Goal: Navigation & Orientation: Find specific page/section

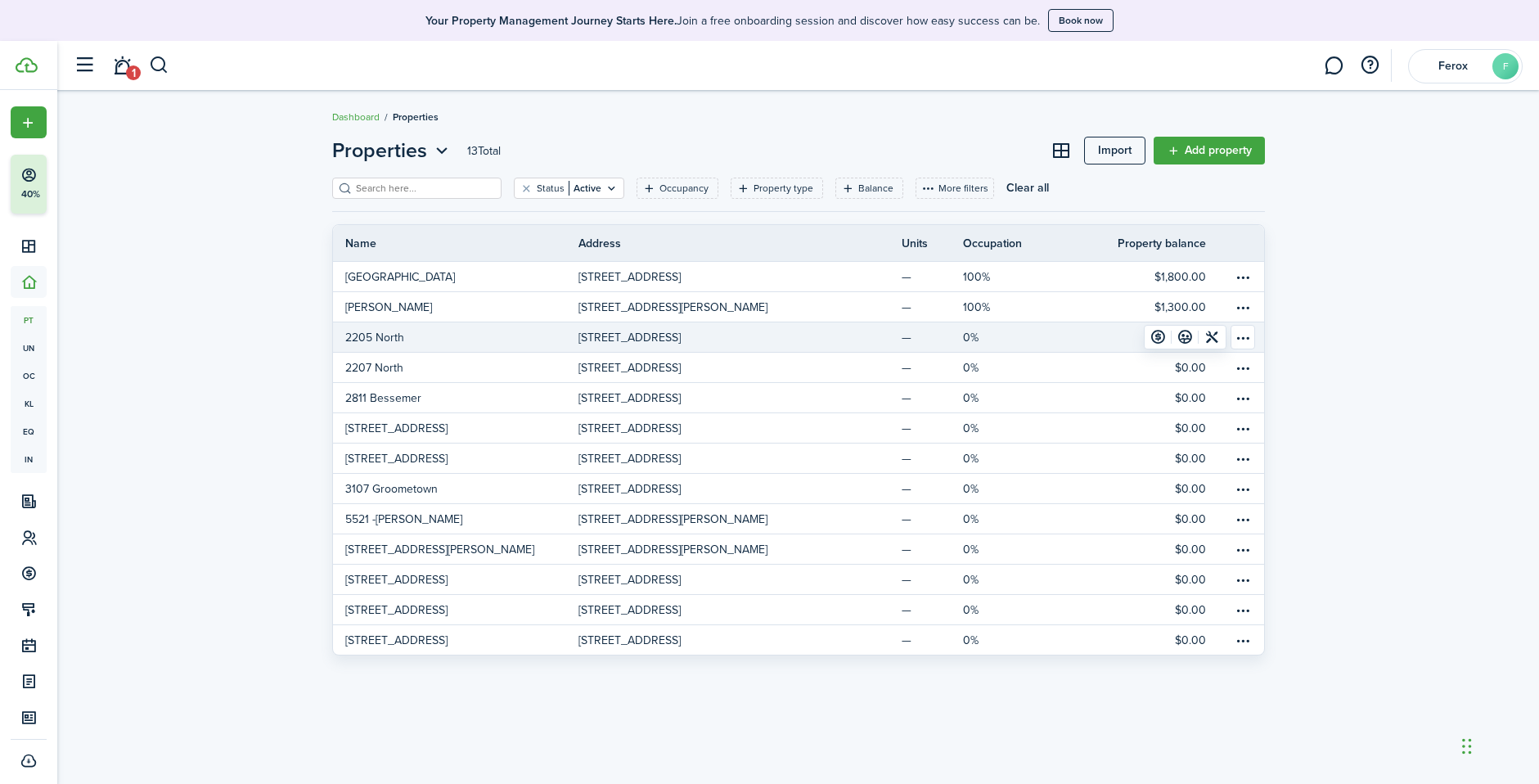
click at [681, 337] on p "[STREET_ADDRESS]" at bounding box center [629, 337] width 102 height 17
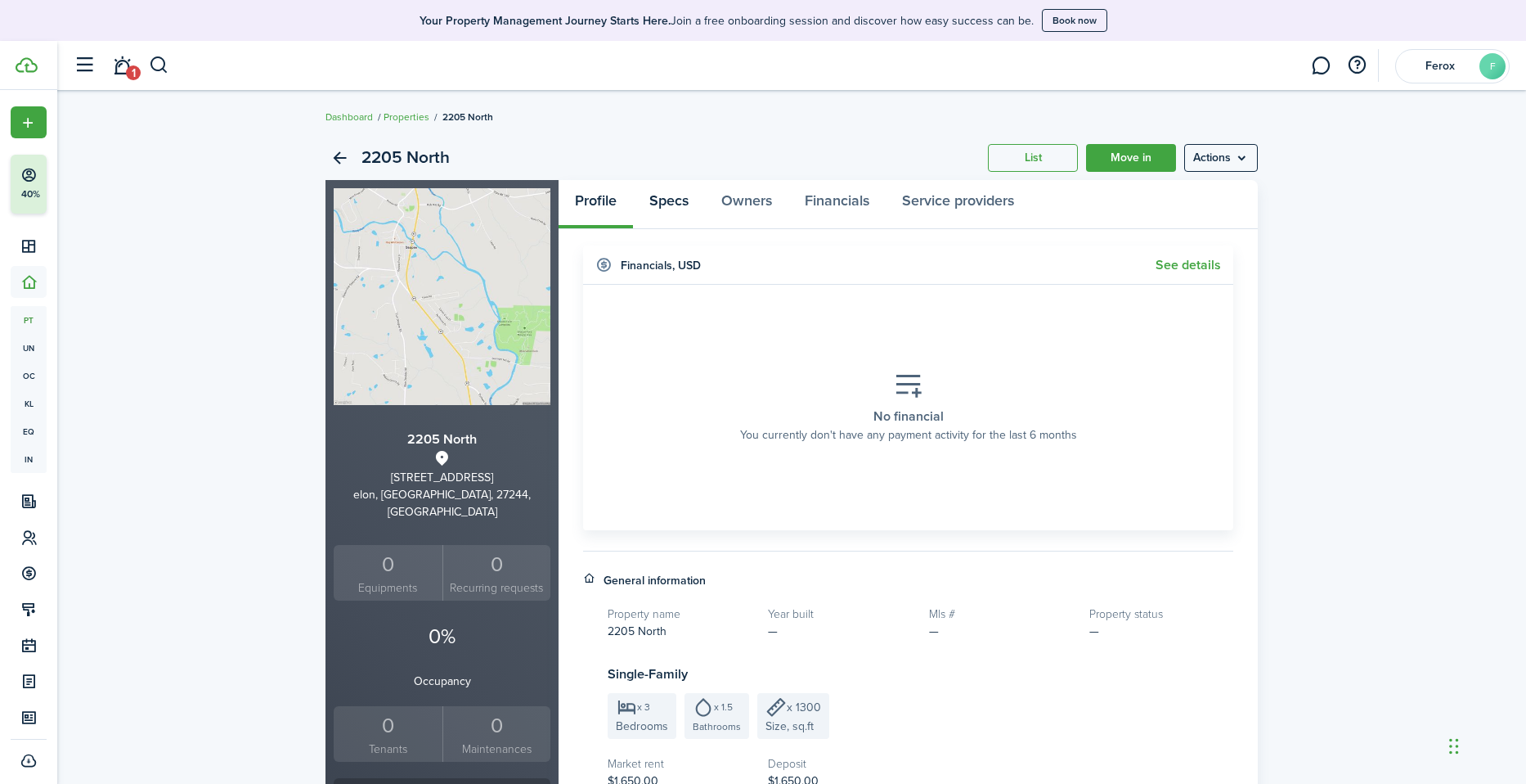
click at [671, 206] on link "Specs" at bounding box center [669, 204] width 72 height 49
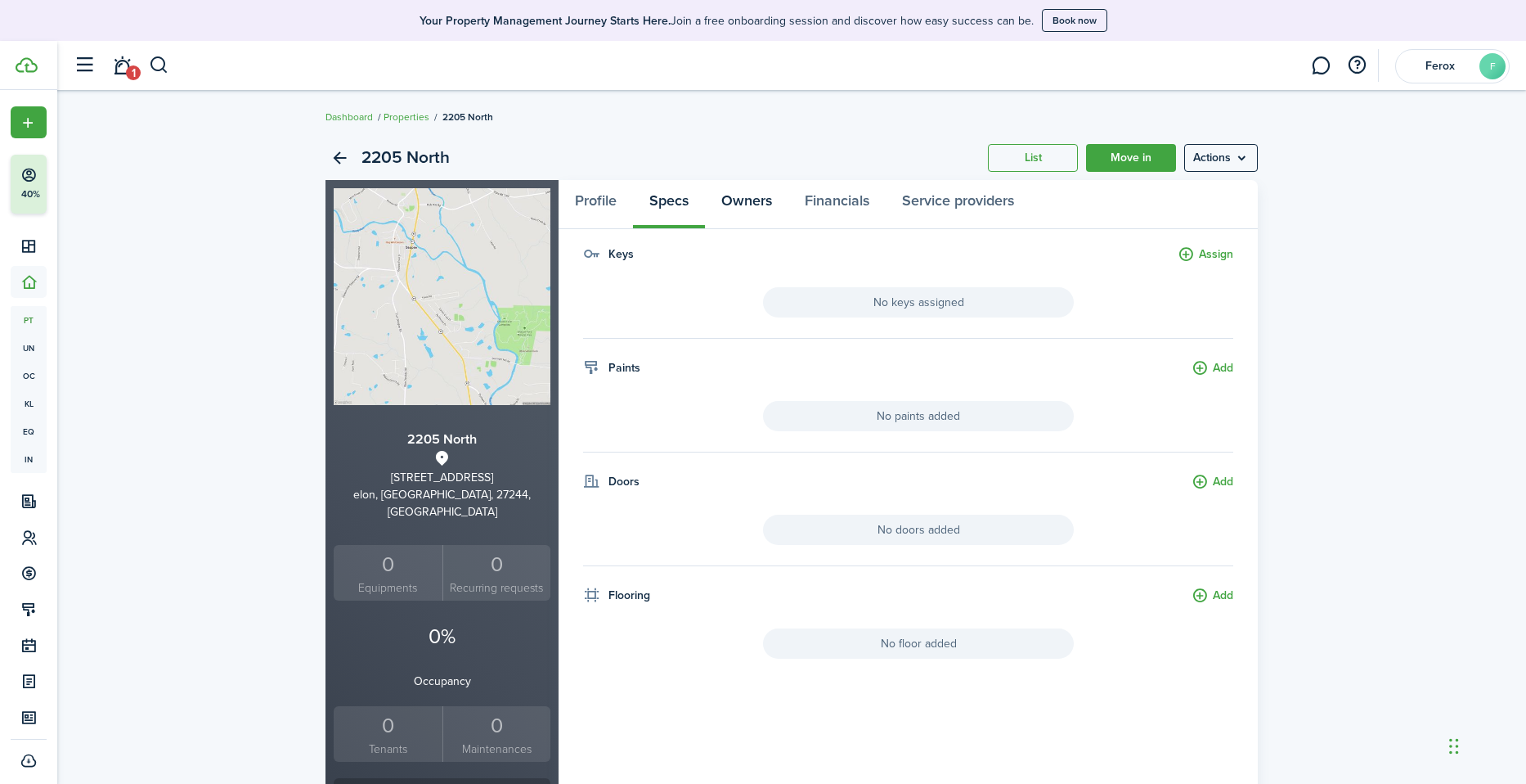
click at [763, 206] on link "Owners" at bounding box center [746, 204] width 83 height 49
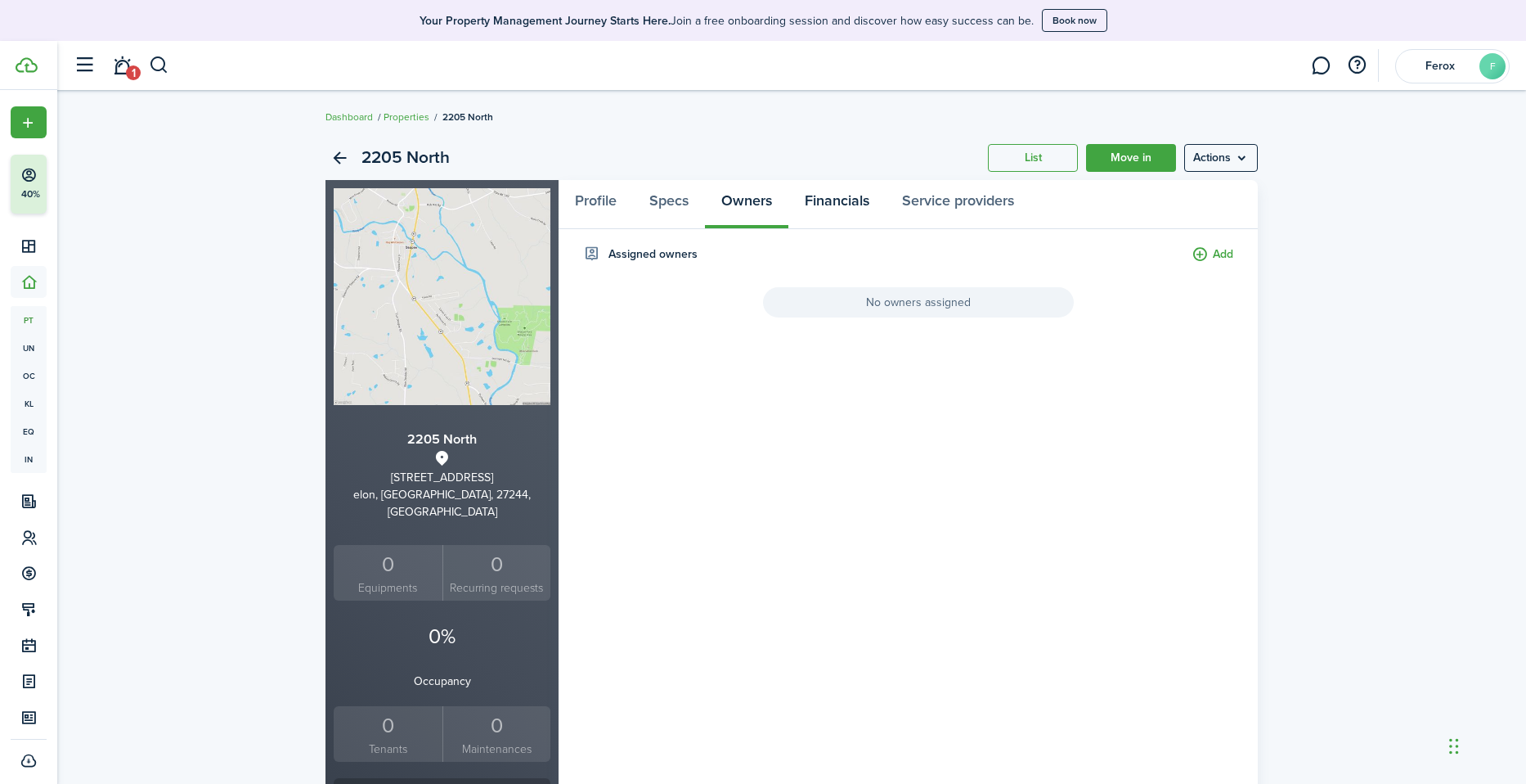
click at [831, 207] on link "Financials" at bounding box center [837, 204] width 97 height 49
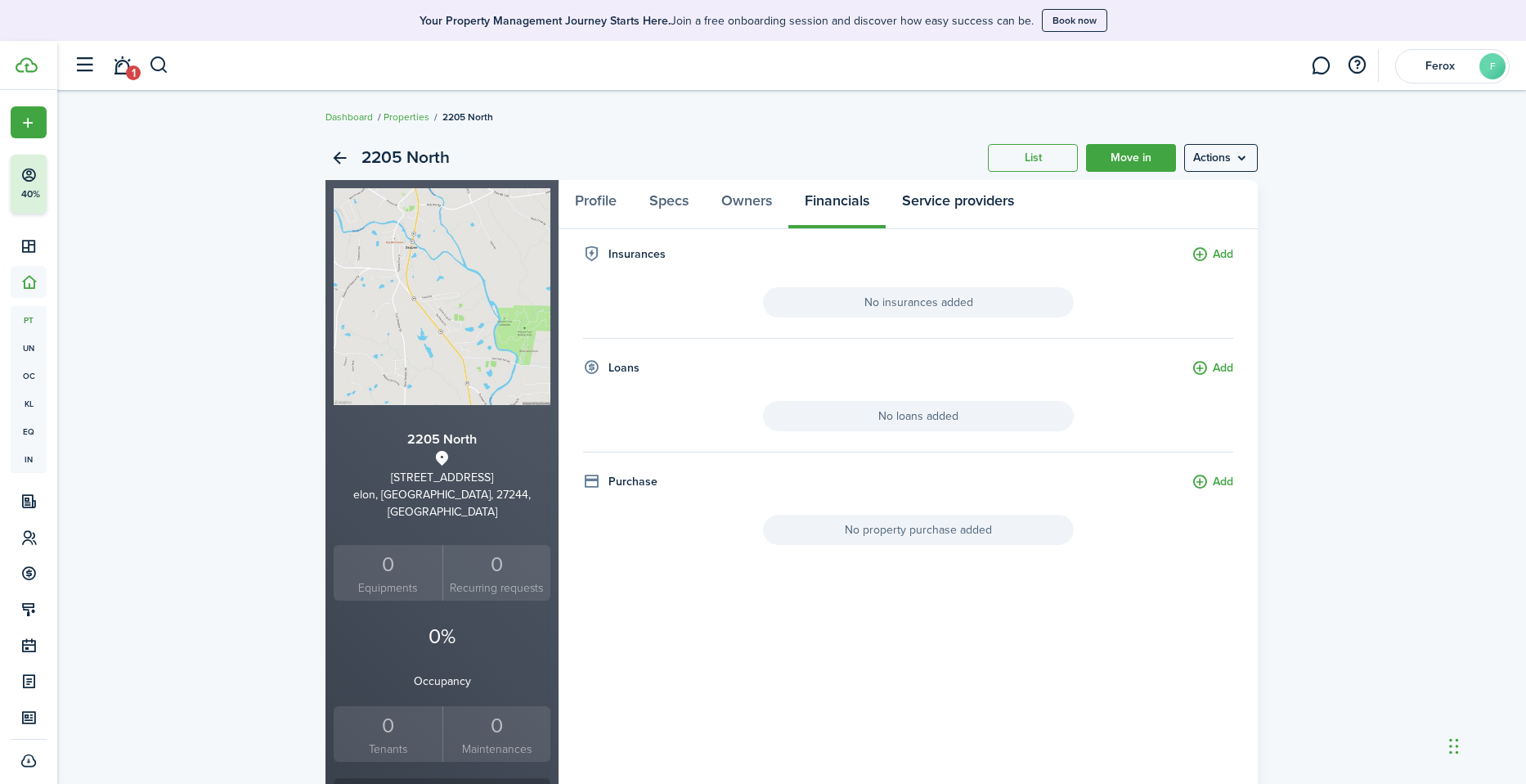
click at [925, 211] on link "Service providers" at bounding box center [958, 204] width 144 height 49
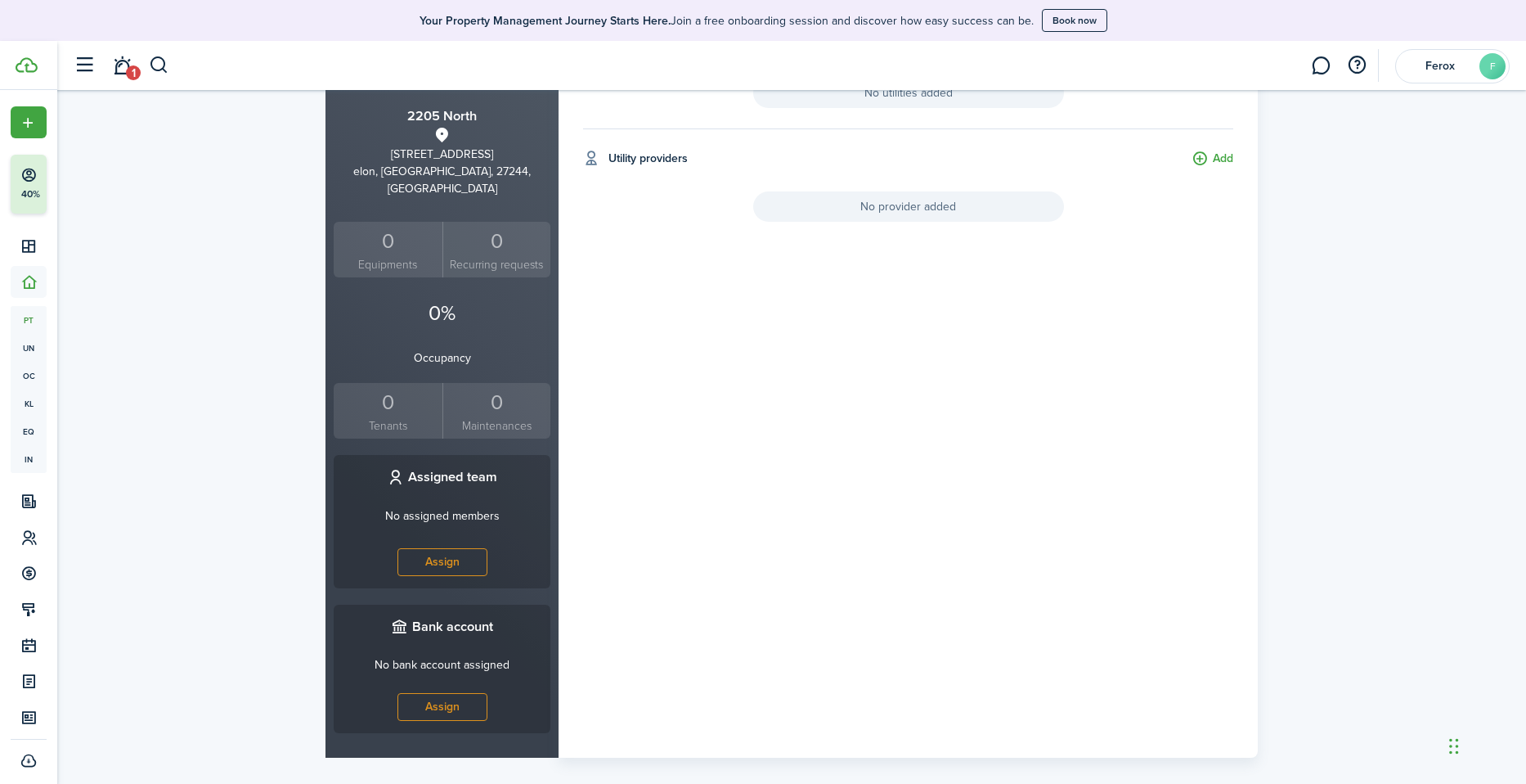
scroll to position [325, 0]
drag, startPoint x: 488, startPoint y: 665, endPoint x: 475, endPoint y: 672, distance: 14.8
drag, startPoint x: 475, startPoint y: 672, endPoint x: 630, endPoint y: 283, distance: 418.7
click at [630, 283] on panel-main-body "Maintenance requests assignee Assign No assignee added Responsibility Add No ut…" at bounding box center [909, 338] width 700 height 835
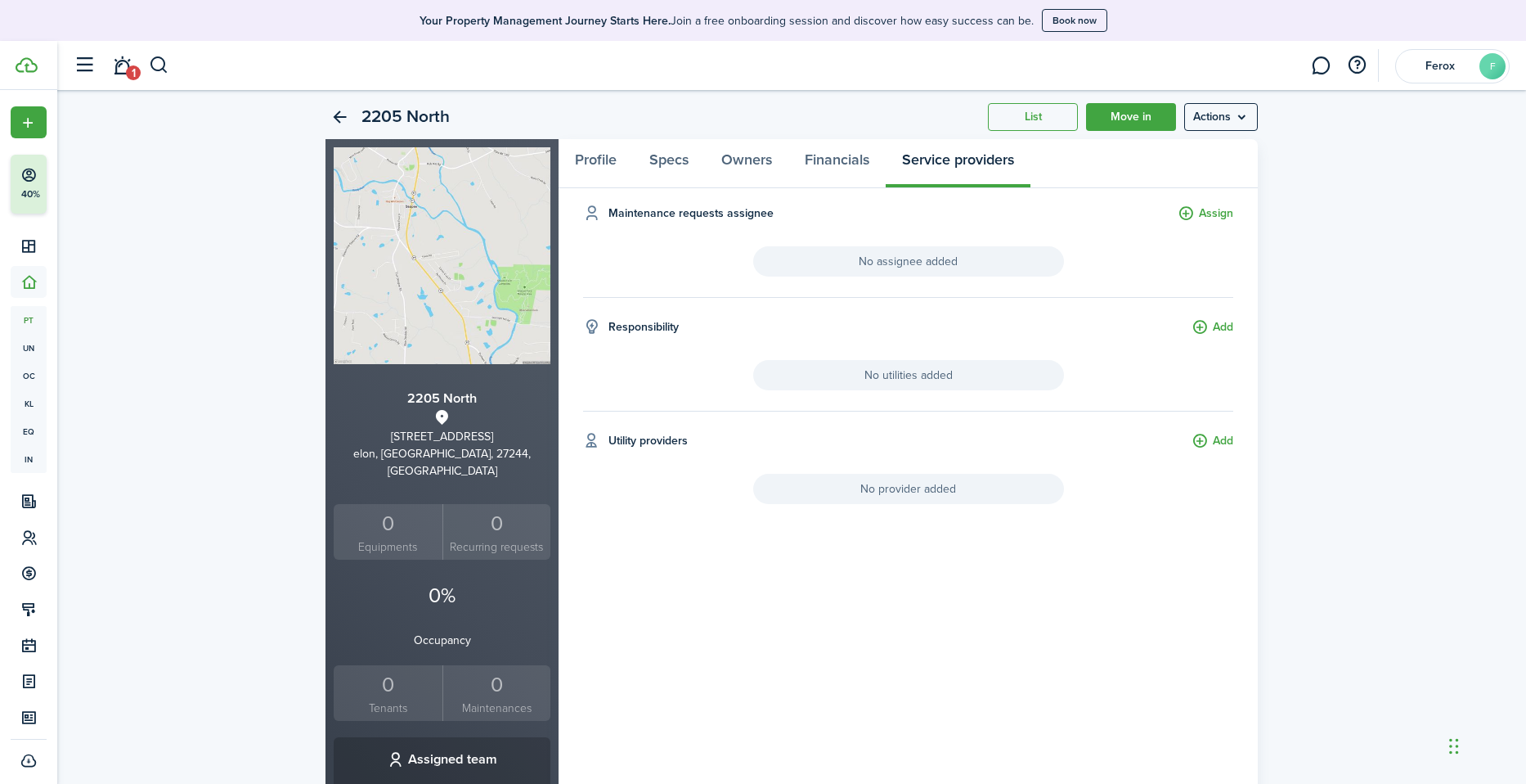
scroll to position [0, 0]
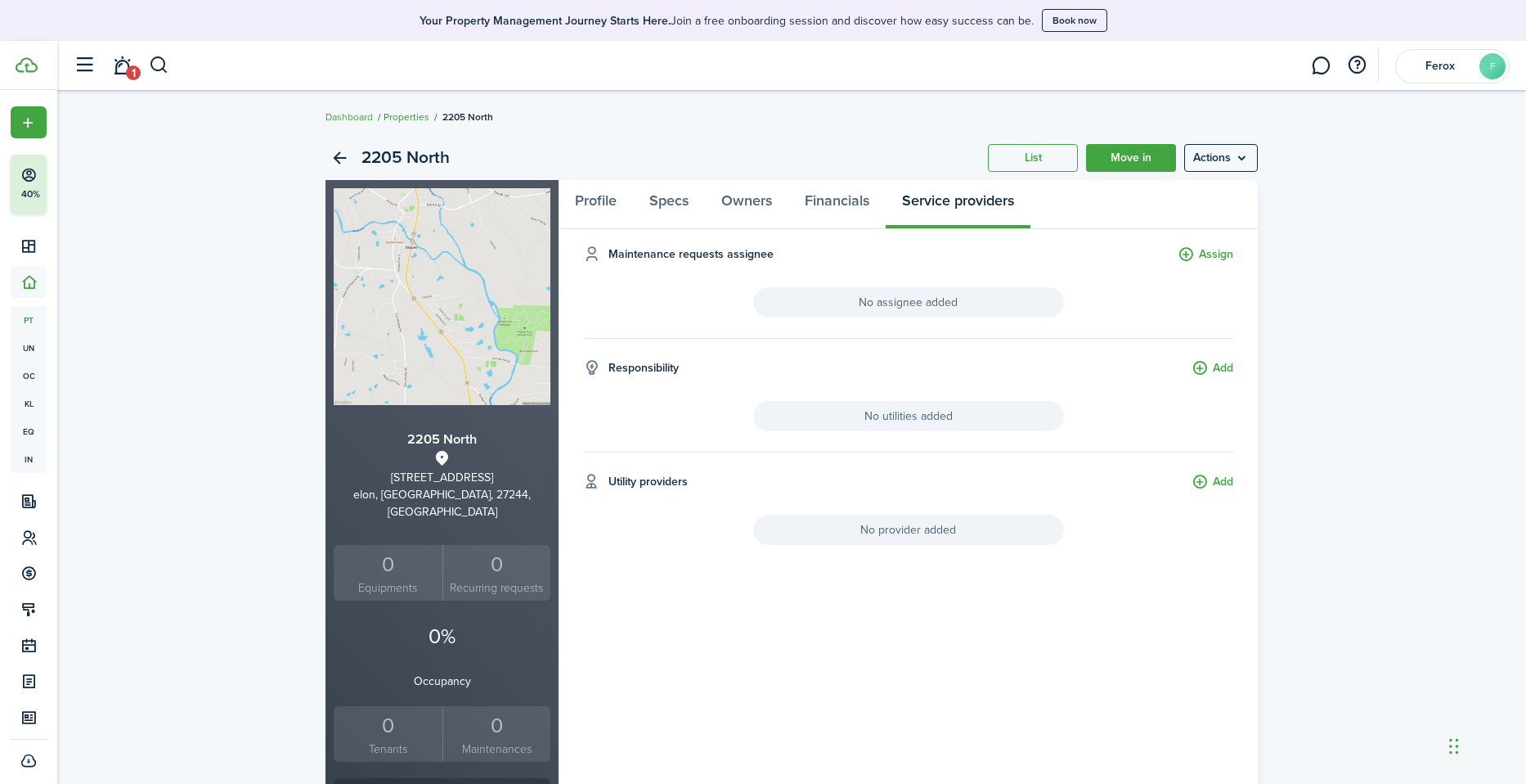
click at [402, 113] on link "Properties" at bounding box center [406, 116] width 46 height 15
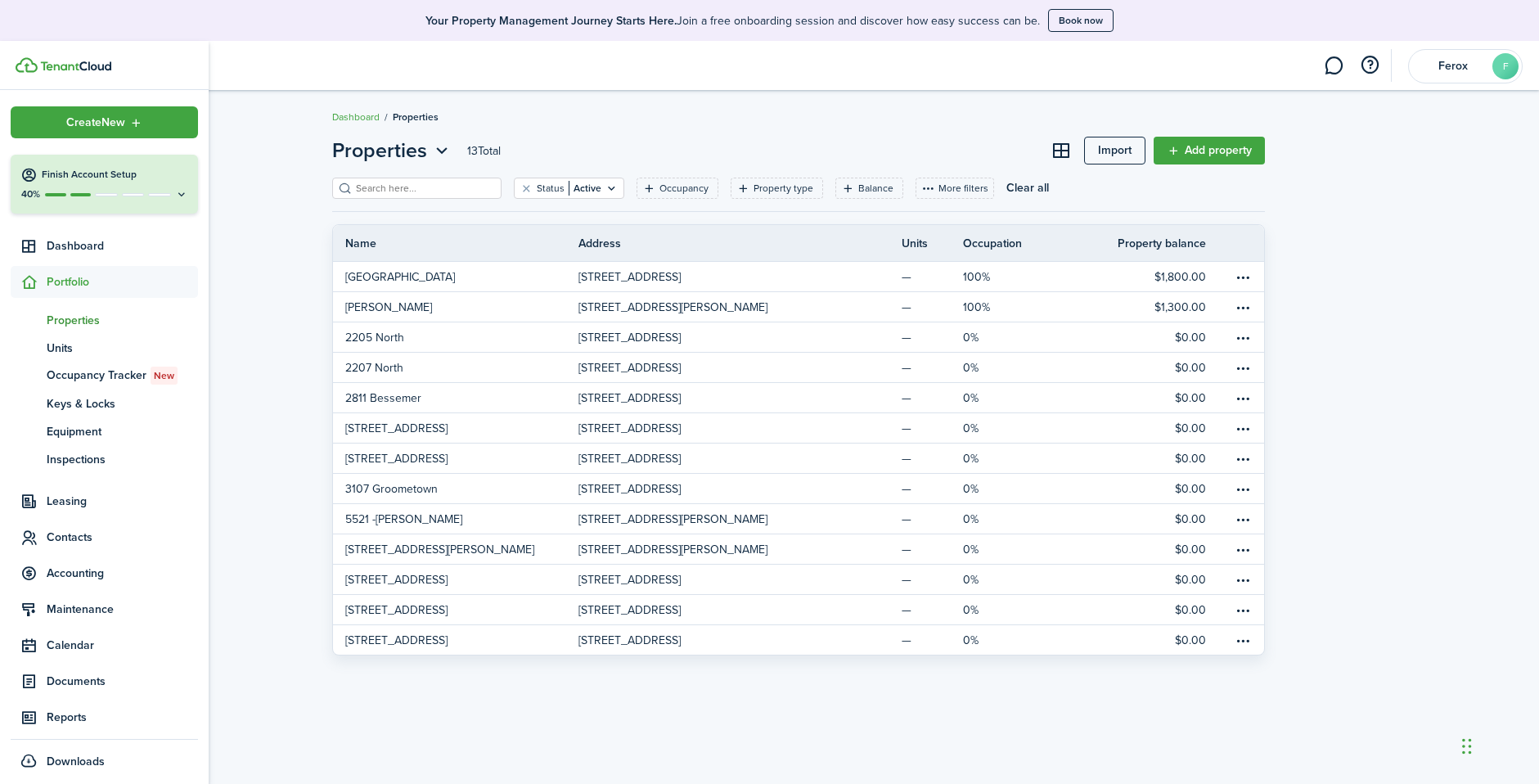
click at [77, 320] on span "Properties" at bounding box center [122, 321] width 151 height 17
click at [68, 350] on span "Units" at bounding box center [122, 348] width 151 height 17
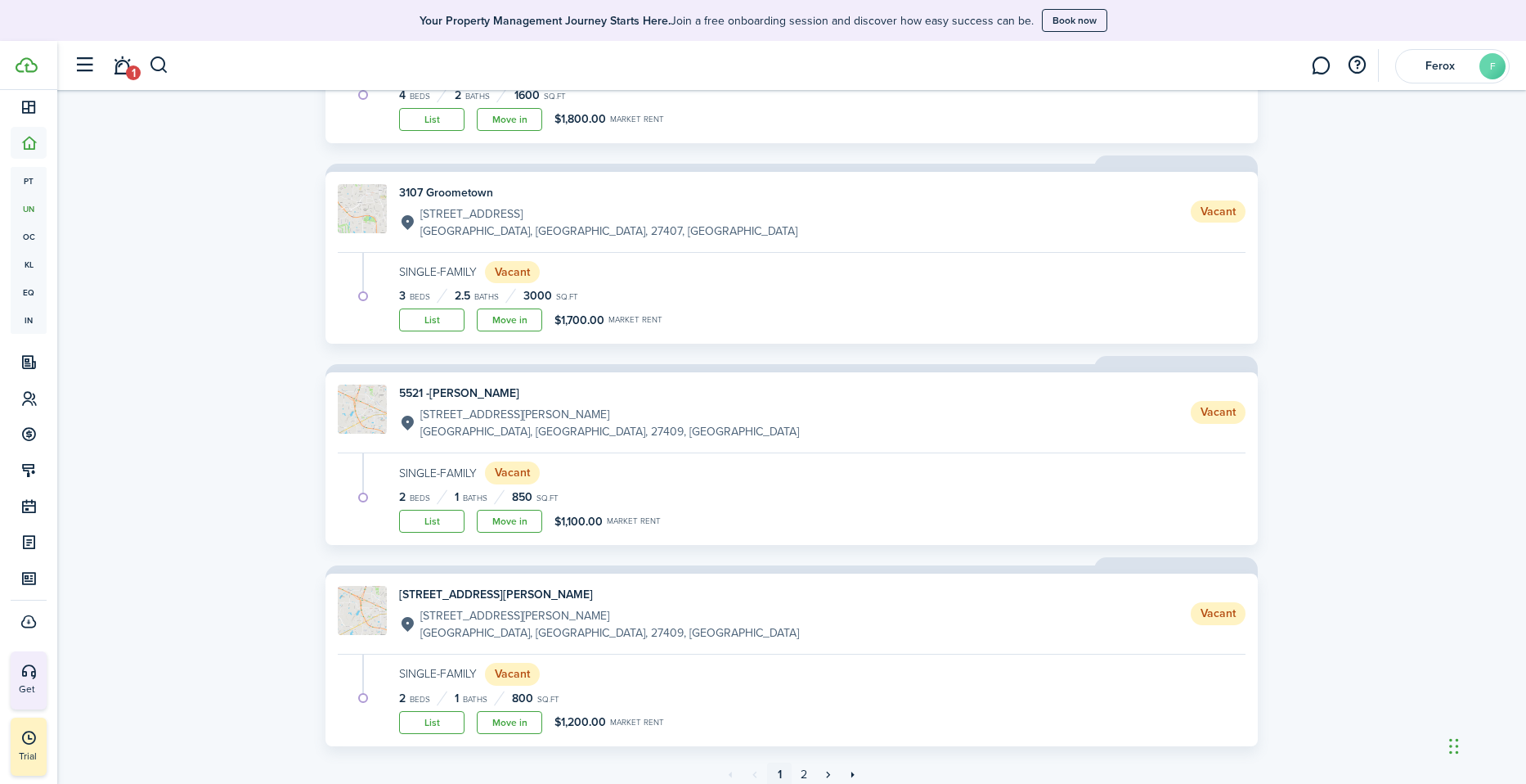
scroll to position [1537, 0]
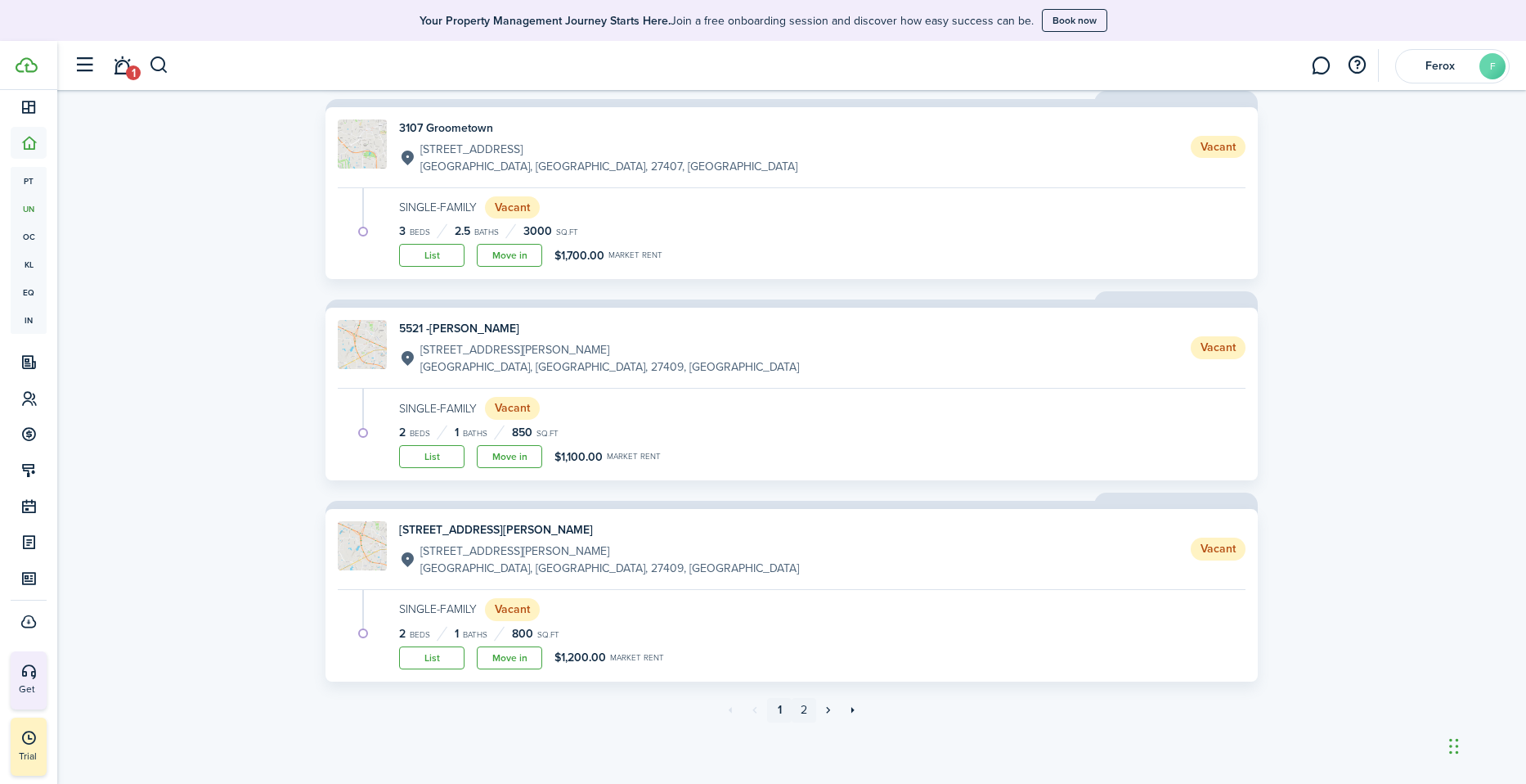
click at [806, 712] on link "2" at bounding box center [804, 710] width 25 height 25
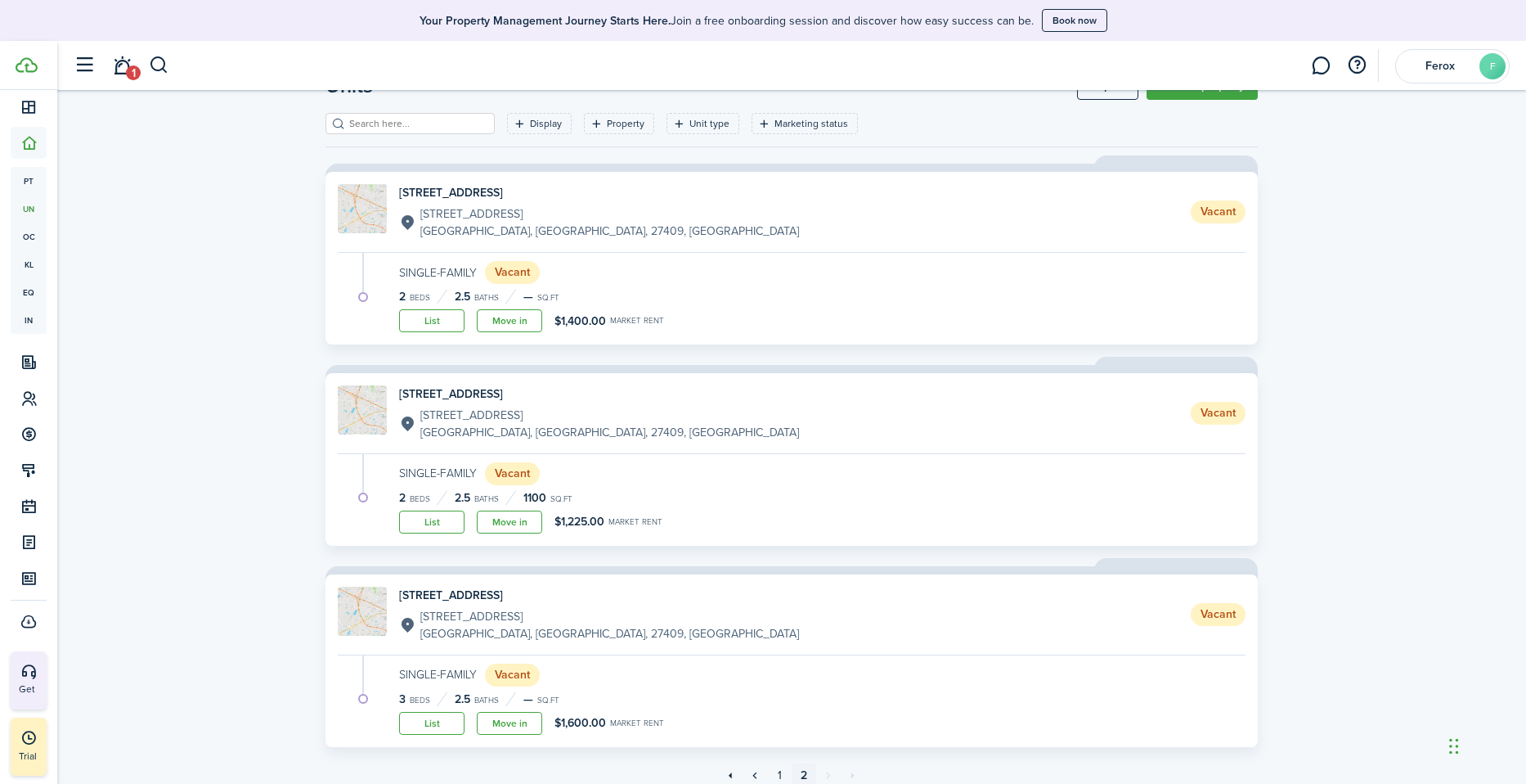
scroll to position [130, 0]
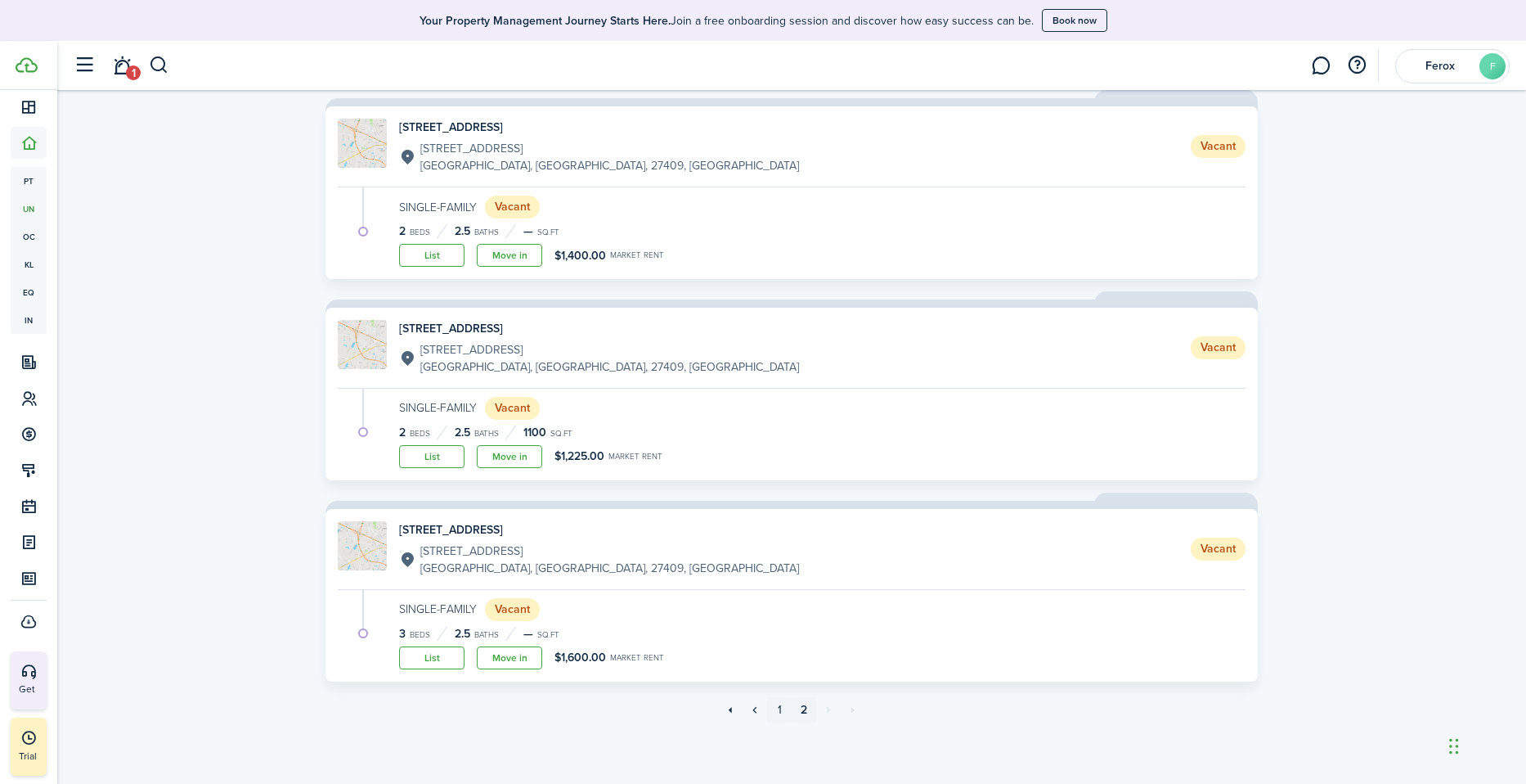
click at [777, 708] on link "1" at bounding box center [779, 710] width 25 height 25
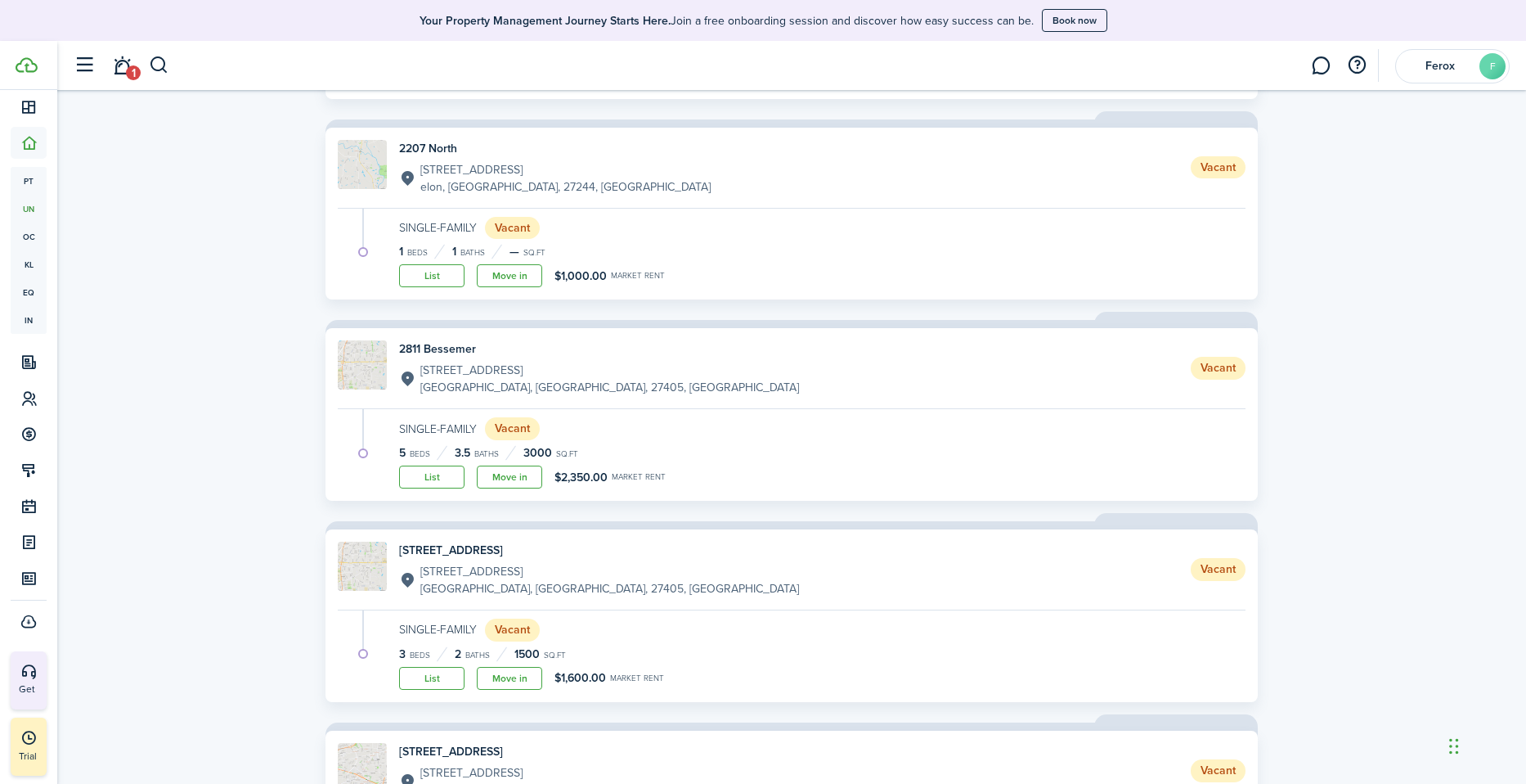
scroll to position [736, 0]
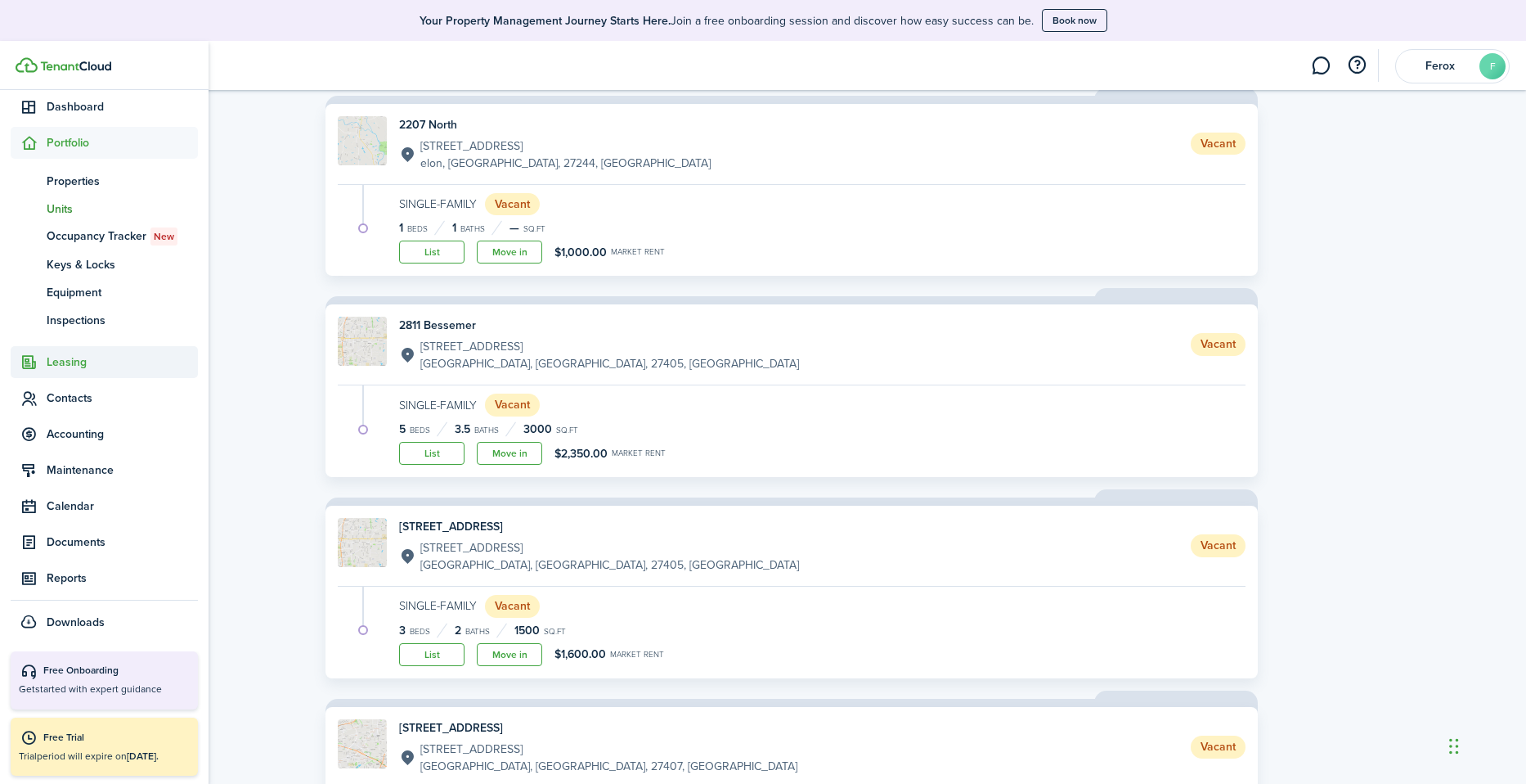
click at [73, 363] on span "Leasing" at bounding box center [122, 362] width 151 height 17
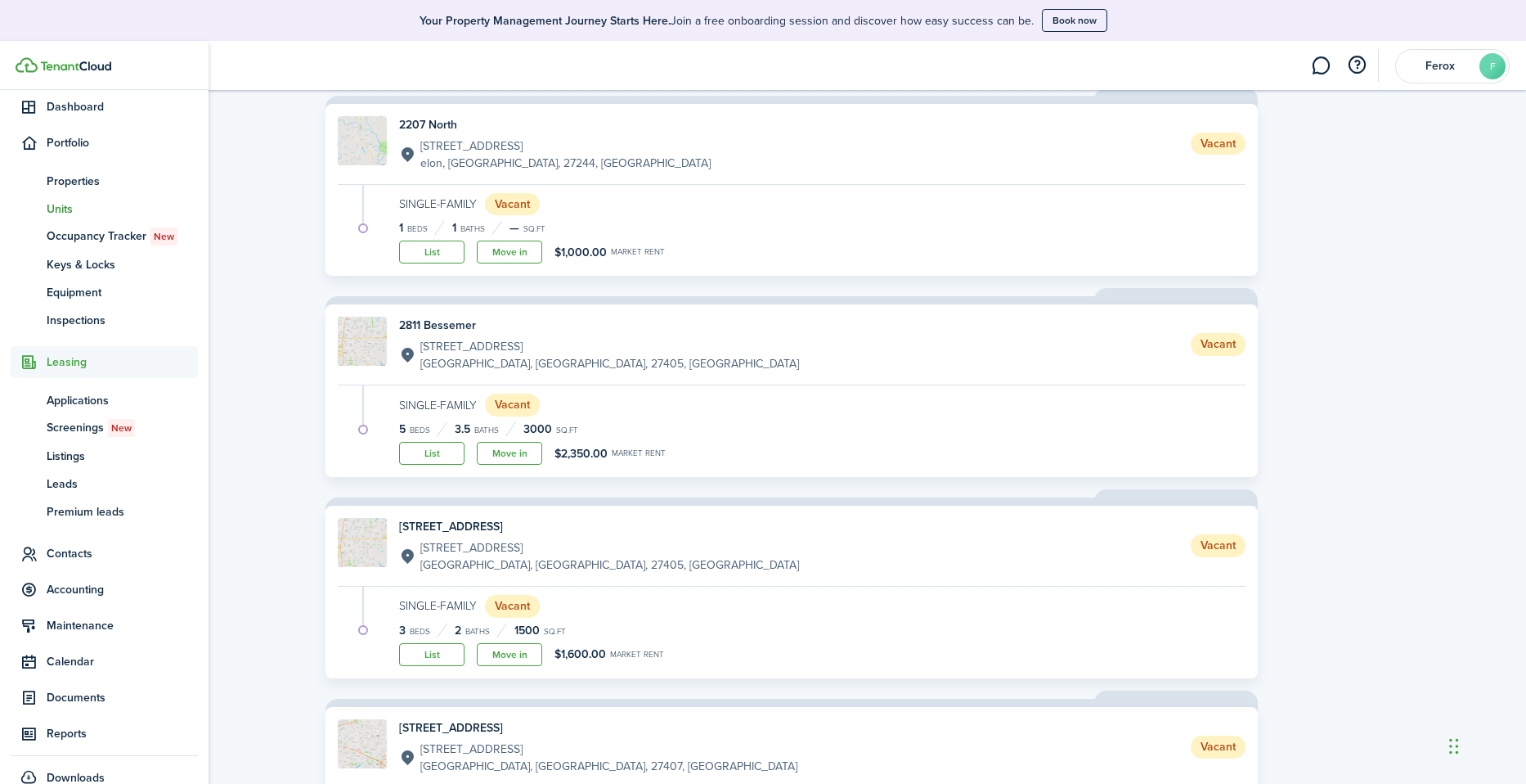
scroll to position [111, 0]
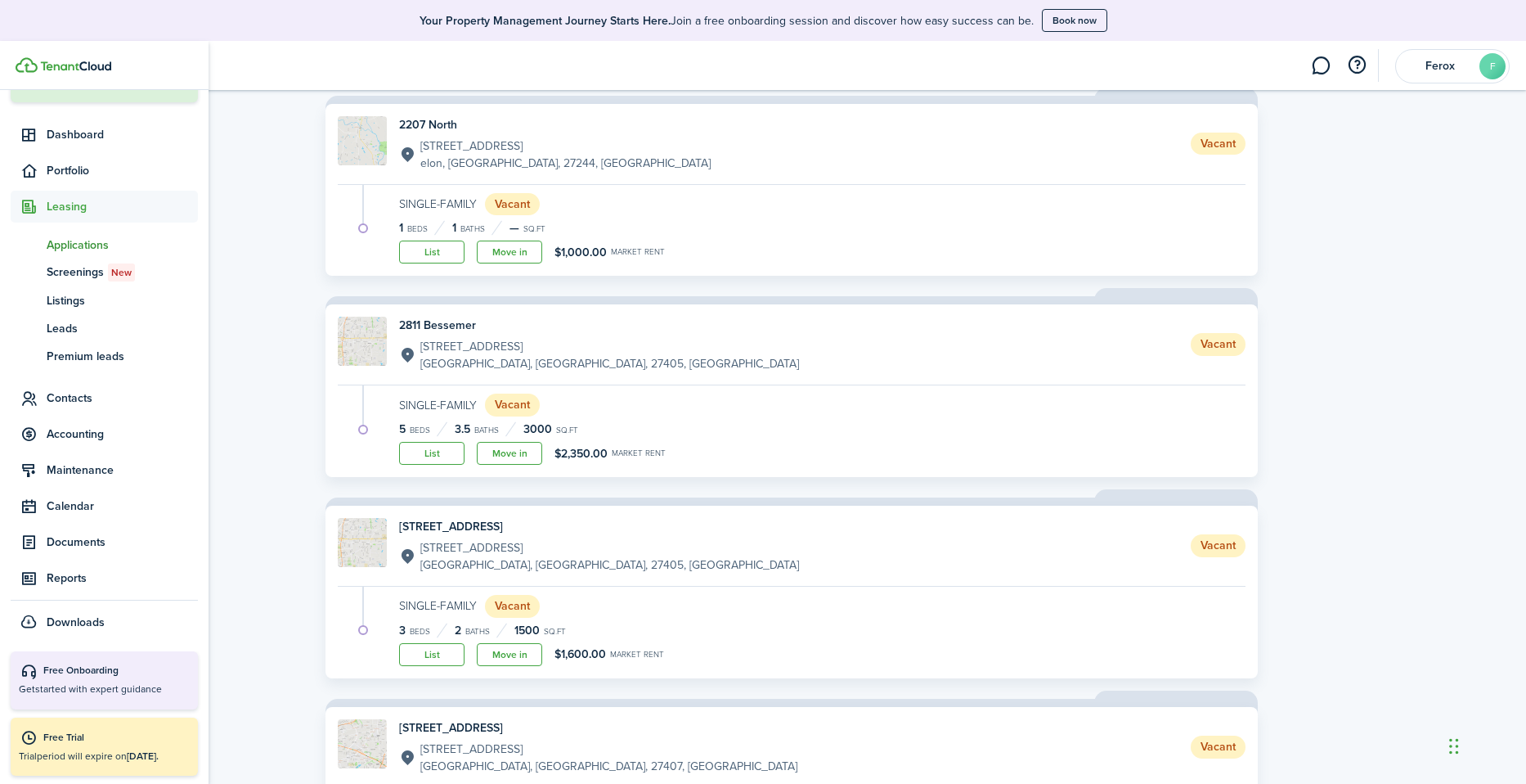
click at [93, 242] on span "Applications" at bounding box center [122, 245] width 151 height 17
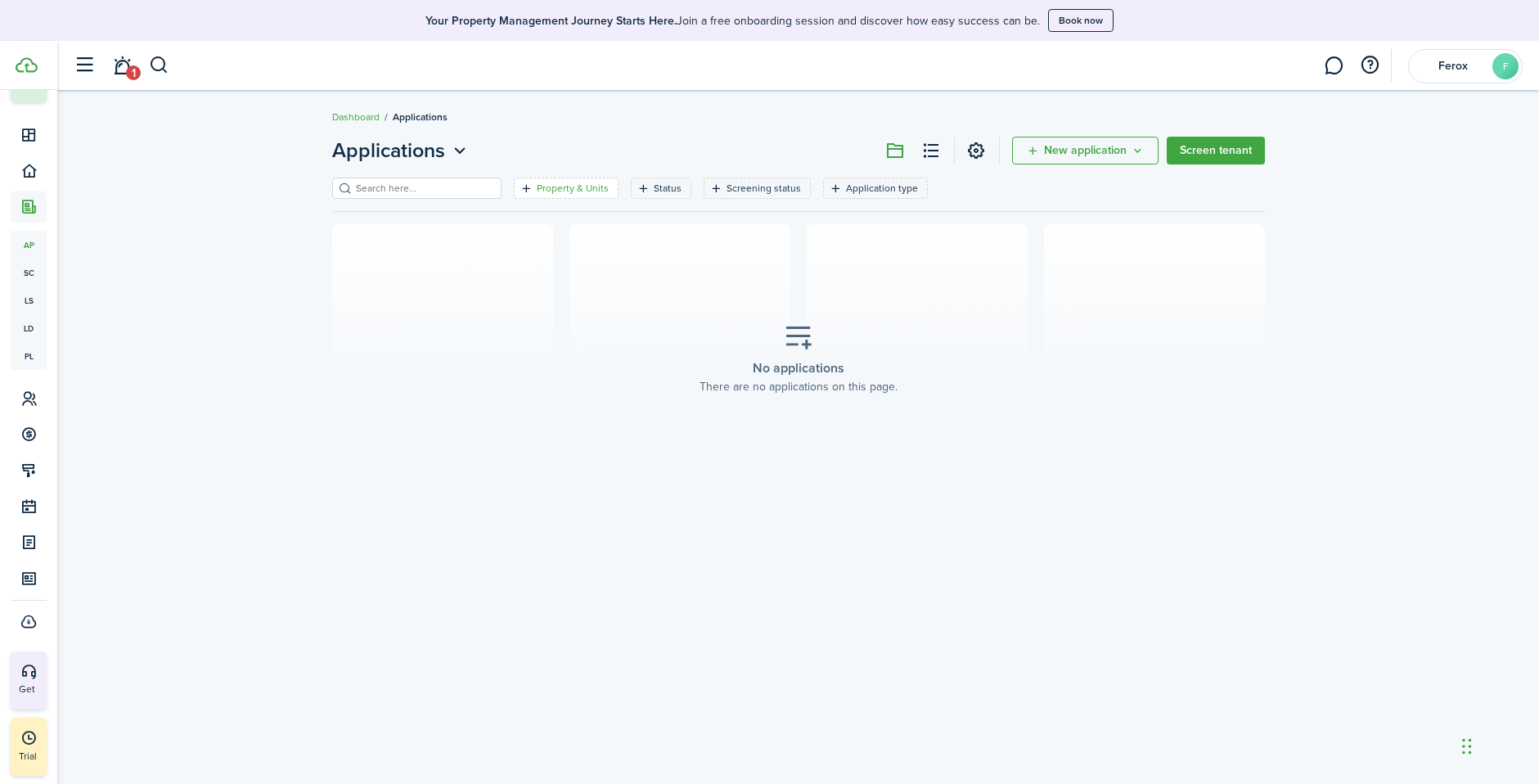
click at [566, 188] on filter-tag-label "Property & Units" at bounding box center [573, 187] width 72 height 15
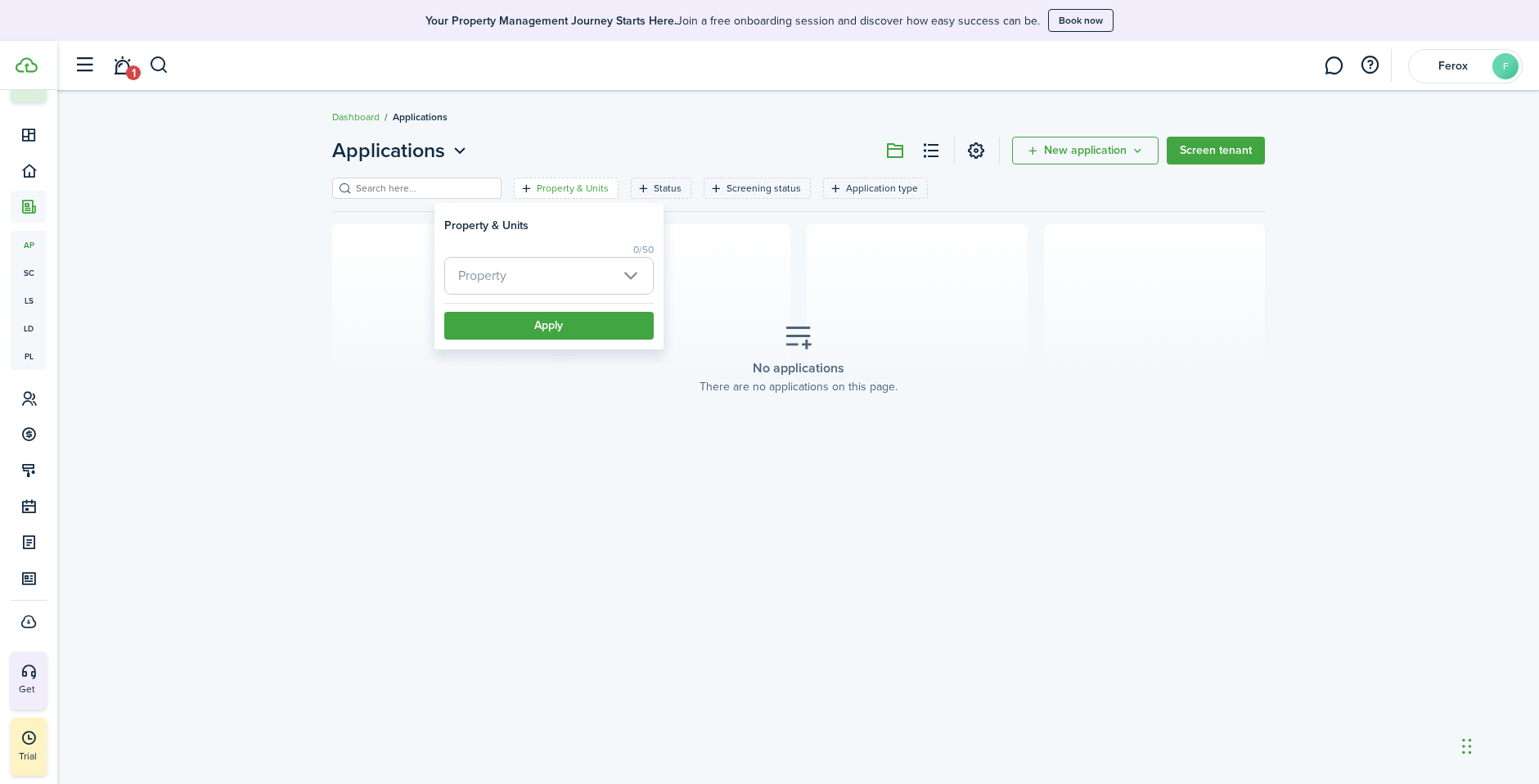
click at [629, 283] on span "Property" at bounding box center [549, 276] width 208 height 36
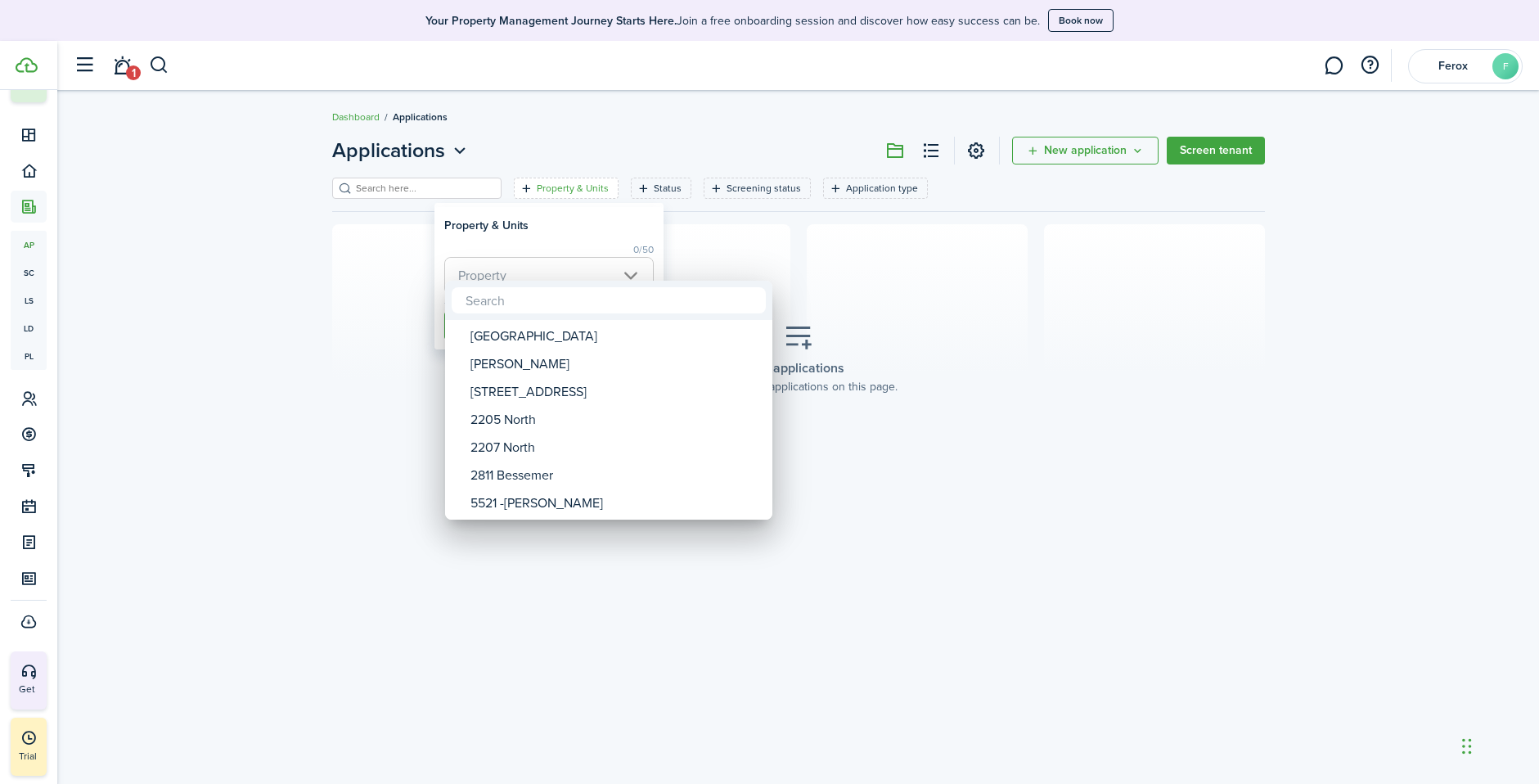
drag, startPoint x: 729, startPoint y: 587, endPoint x: 726, endPoint y: 579, distance: 8.5
click at [727, 585] on div at bounding box center [770, 392] width 1800 height 1045
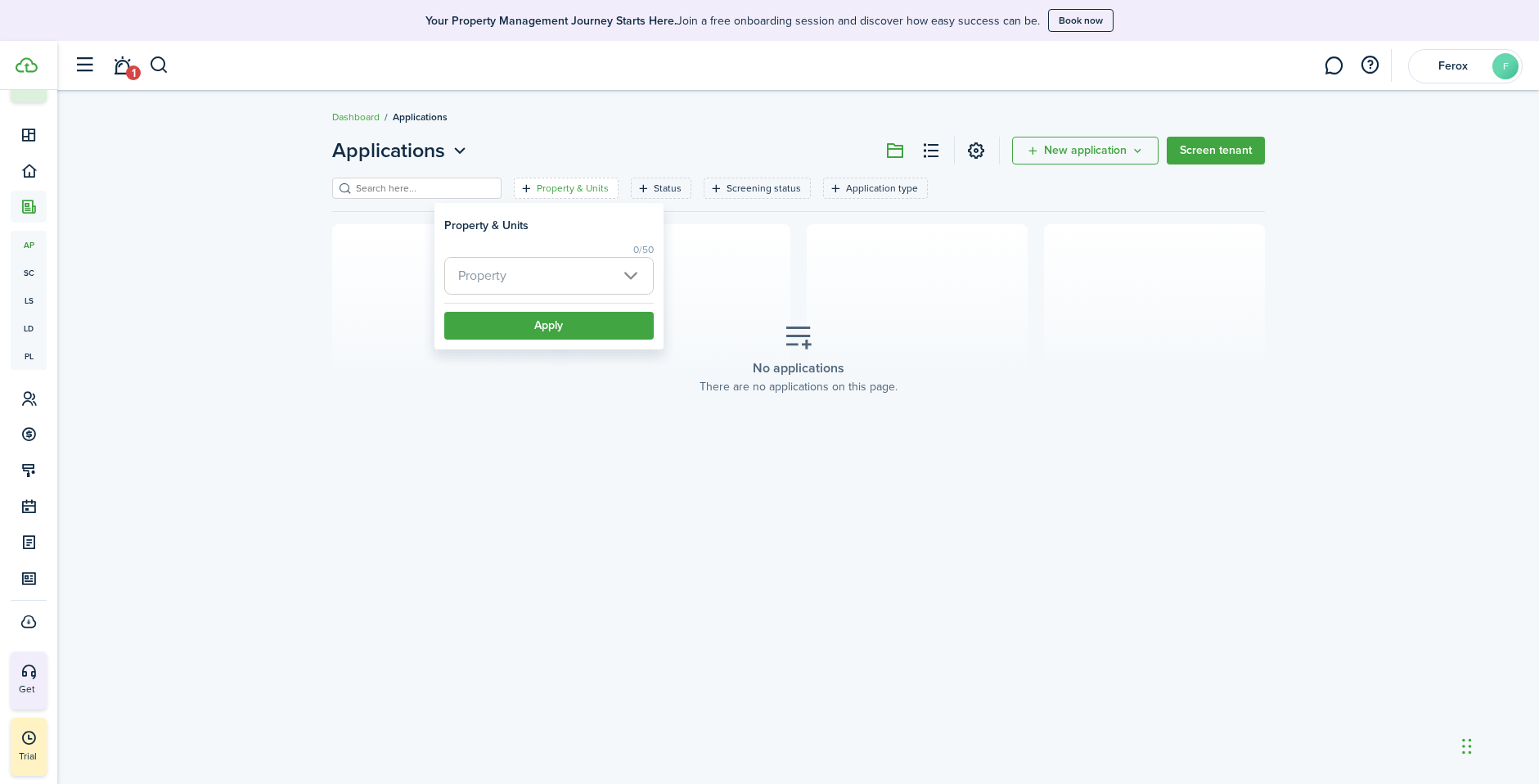
click at [702, 438] on section "No applications There are no applications on this page." at bounding box center [798, 359] width 933 height 270
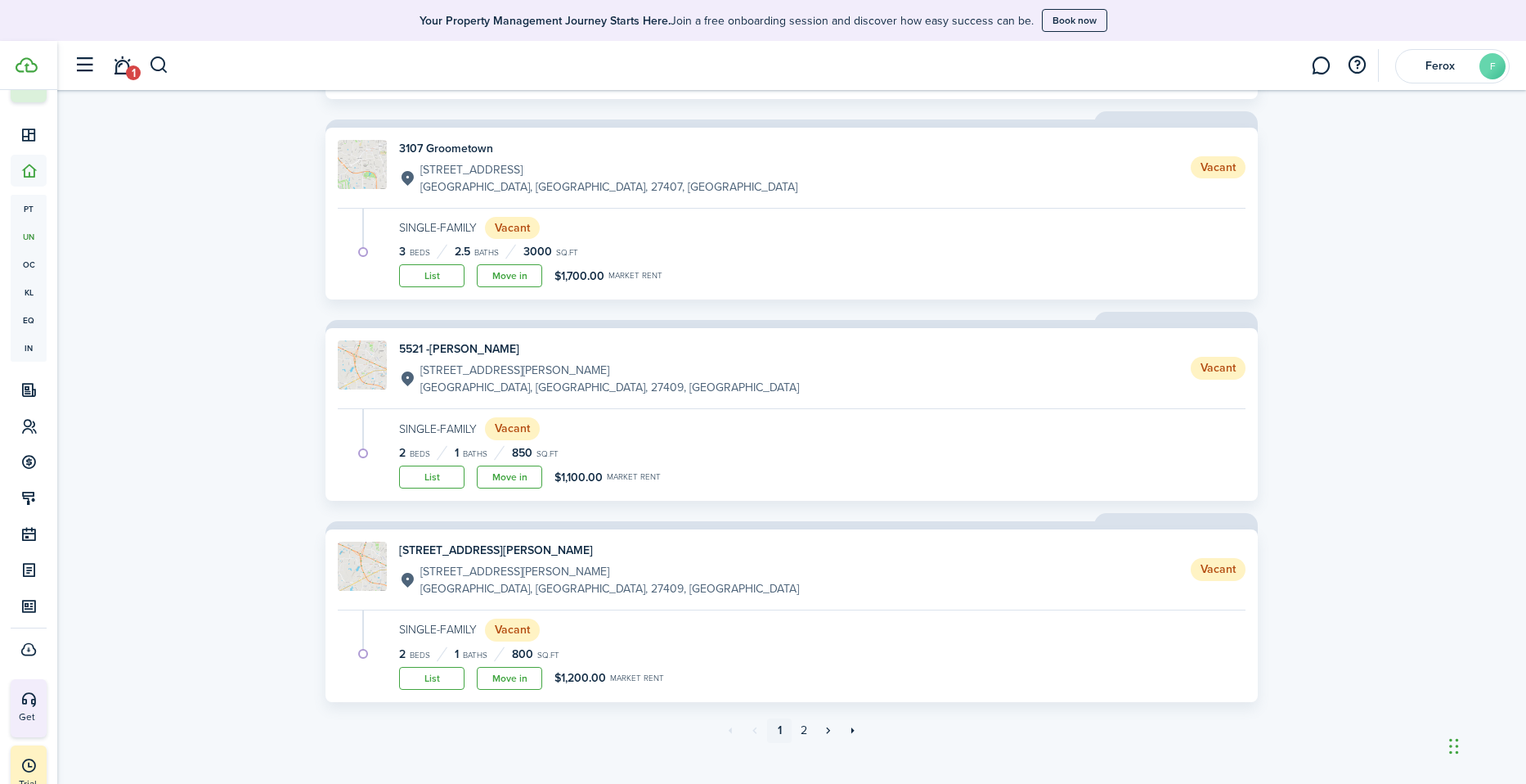
scroll to position [1537, 0]
